Goal: Information Seeking & Learning: Learn about a topic

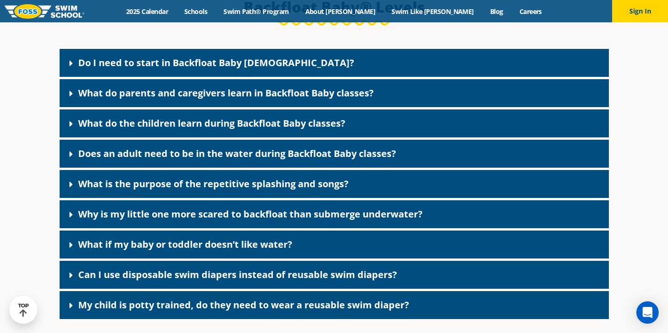
click at [175, 77] on div "Do I need to start in Backfloat Baby 1?" at bounding box center [334, 63] width 549 height 28
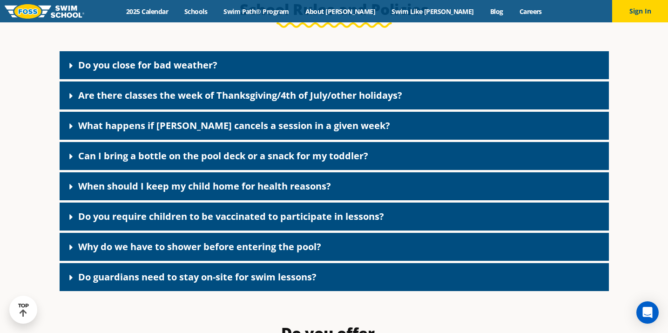
scroll to position [1320, 0]
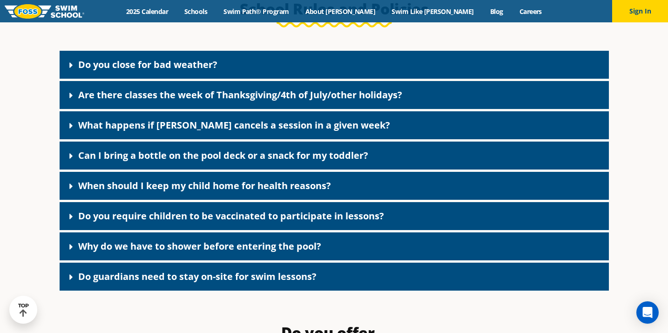
click at [55, 158] on div "Do you close for bad weather? As a general rule, we do not close for inclement …" at bounding box center [334, 170] width 558 height 249
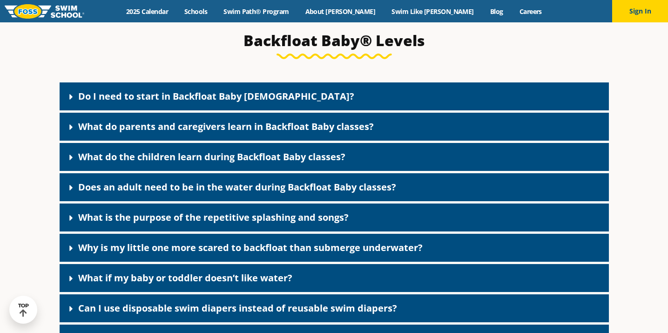
scroll to position [2005, 0]
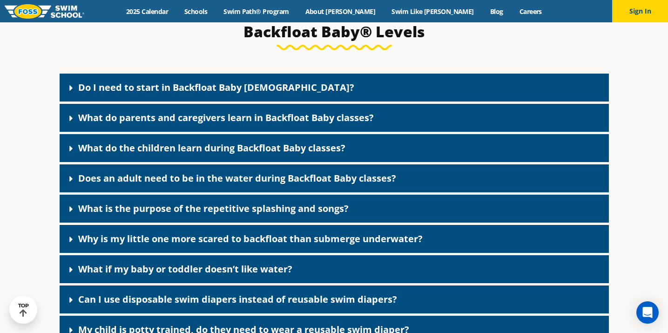
click at [316, 124] on link "What do parents and caregivers learn in Backfloat Baby classes?" at bounding box center [225, 117] width 295 height 13
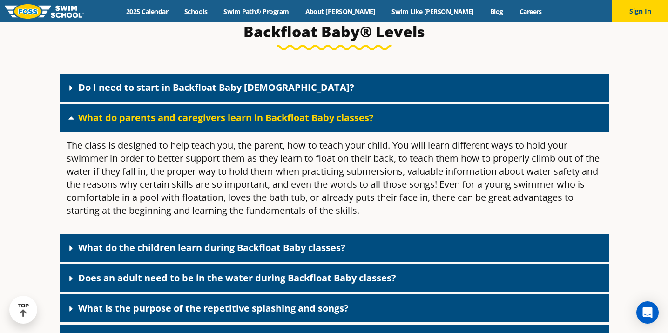
click at [316, 124] on link "What do parents and caregivers learn in Backfloat Baby classes?" at bounding box center [225, 117] width 295 height 13
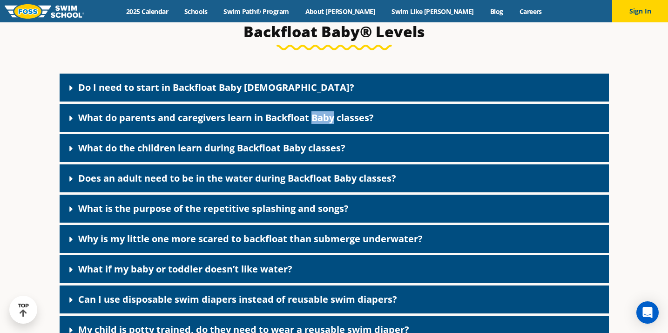
click at [316, 124] on link "What do parents and caregivers learn in Backfloat Baby classes?" at bounding box center [225, 117] width 295 height 13
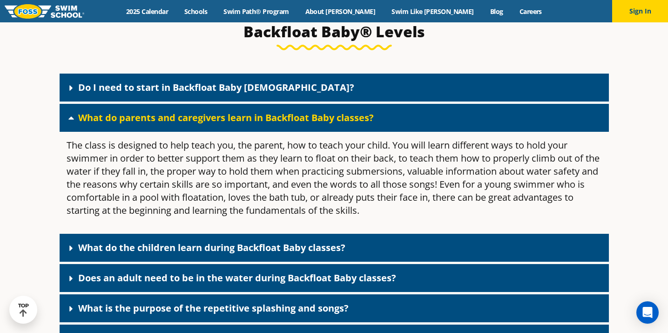
click at [383, 130] on div "What do parents and caregivers learn in Backfloat Baby classes?" at bounding box center [334, 118] width 549 height 28
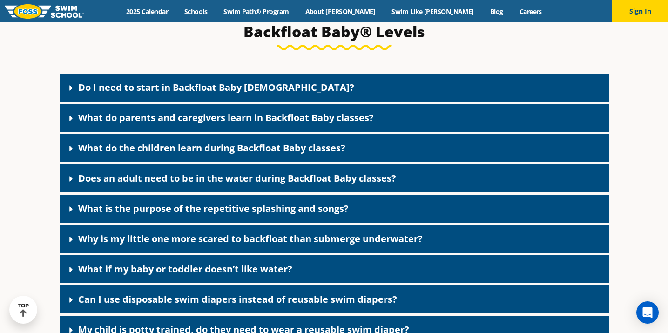
click at [379, 162] on div "What do the children learn during Backfloat Baby classes?" at bounding box center [334, 148] width 549 height 28
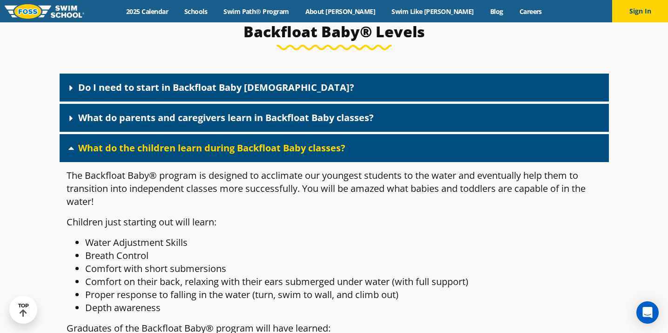
scroll to position [2006, 0]
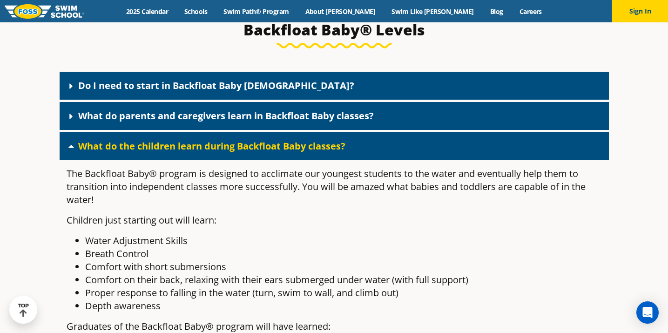
click at [379, 160] on div "What do the children learn during Backfloat Baby classes?" at bounding box center [334, 146] width 549 height 28
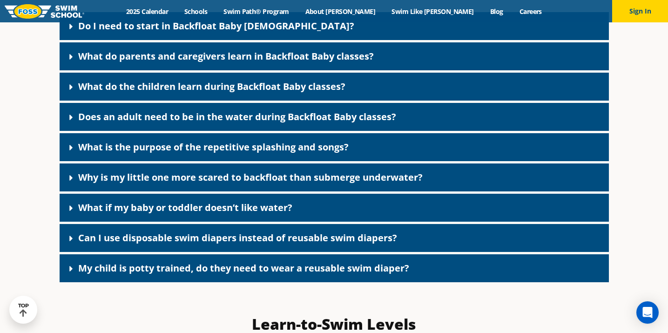
scroll to position [2067, 0]
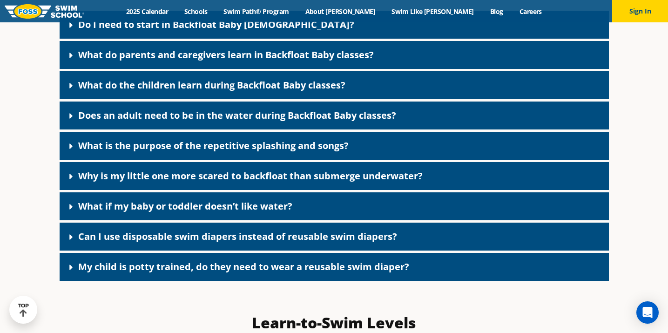
click at [379, 160] on div "What is the purpose of the repetitive splashing and songs?" at bounding box center [334, 146] width 549 height 28
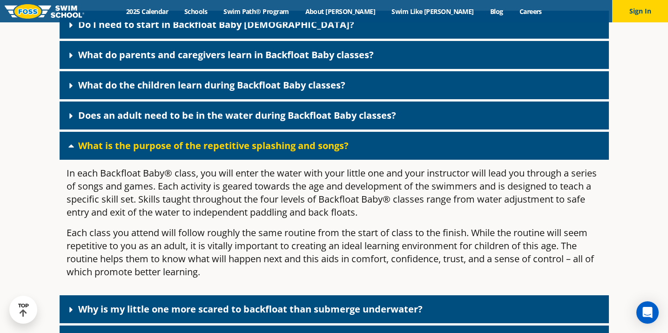
click at [379, 160] on div "What is the purpose of the repetitive splashing and songs?" at bounding box center [334, 146] width 549 height 28
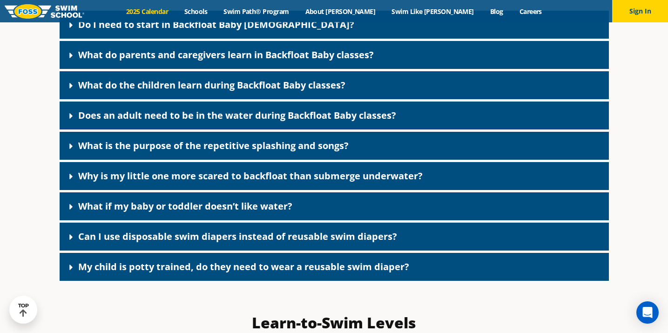
click at [176, 8] on link "2025 Calendar" at bounding box center [147, 11] width 58 height 9
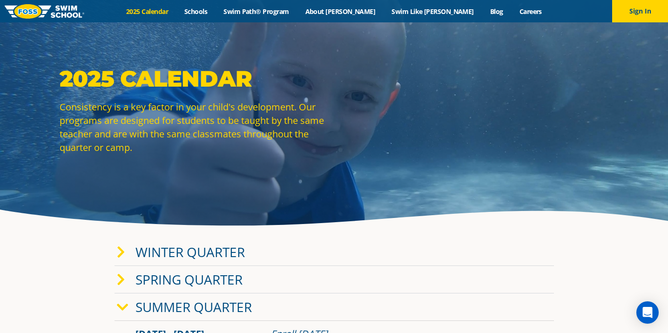
click at [176, 14] on link "2025 Calendar" at bounding box center [147, 11] width 58 height 9
